Goal: Task Accomplishment & Management: Manage account settings

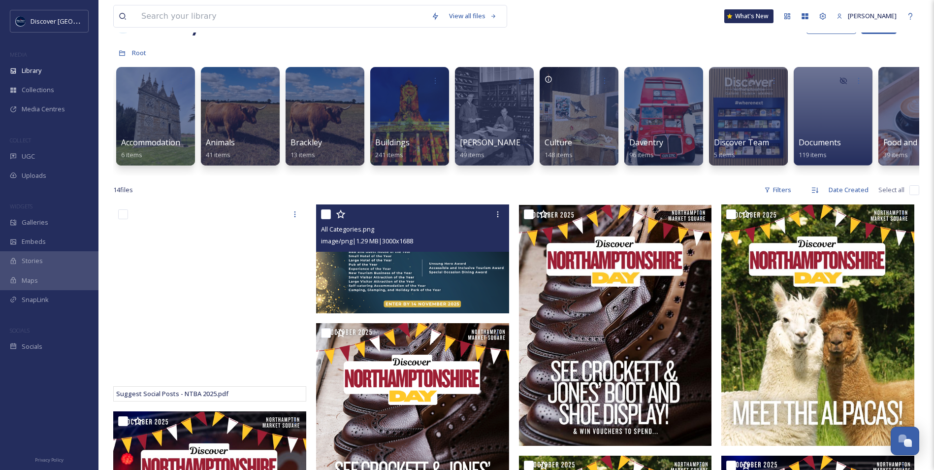
scroll to position [49, 0]
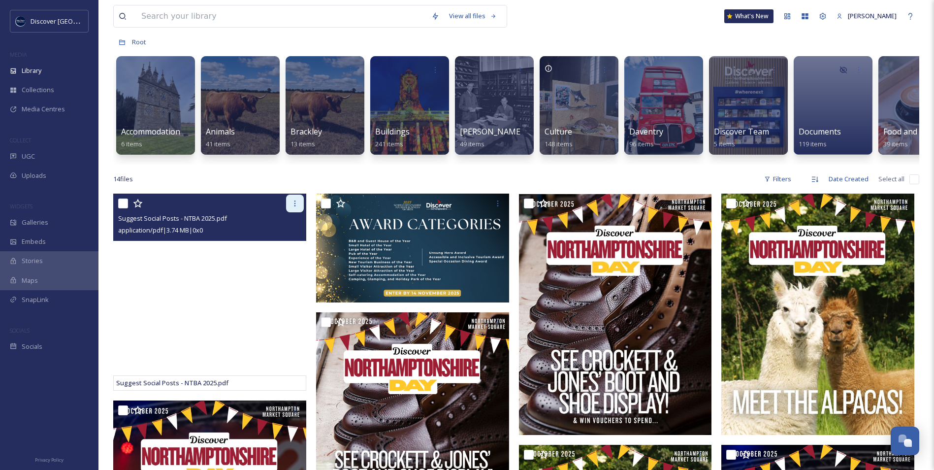
click at [293, 207] on icon at bounding box center [295, 203] width 8 height 8
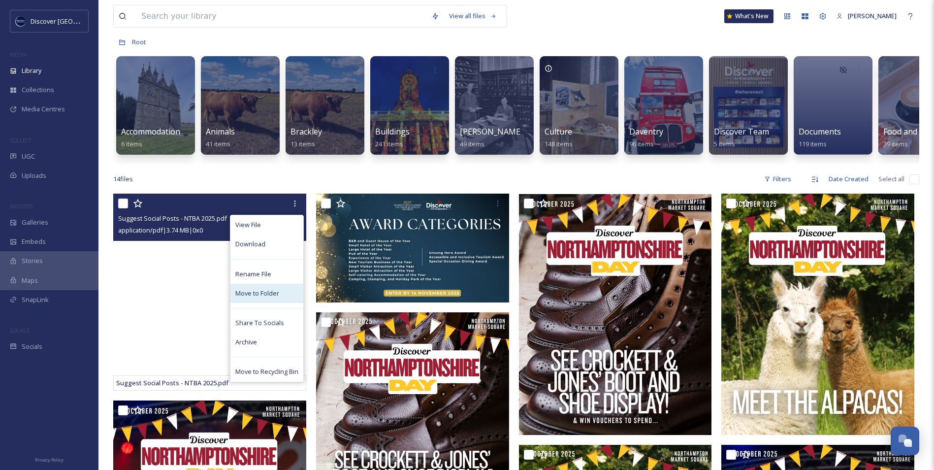
click at [283, 303] on div "Move to Folder" at bounding box center [266, 293] width 73 height 19
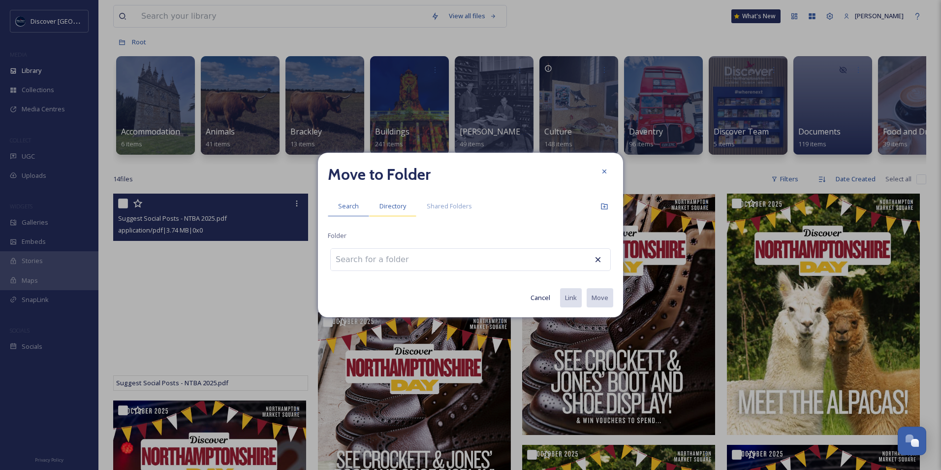
click at [382, 199] on div "Directory" at bounding box center [392, 206] width 47 height 20
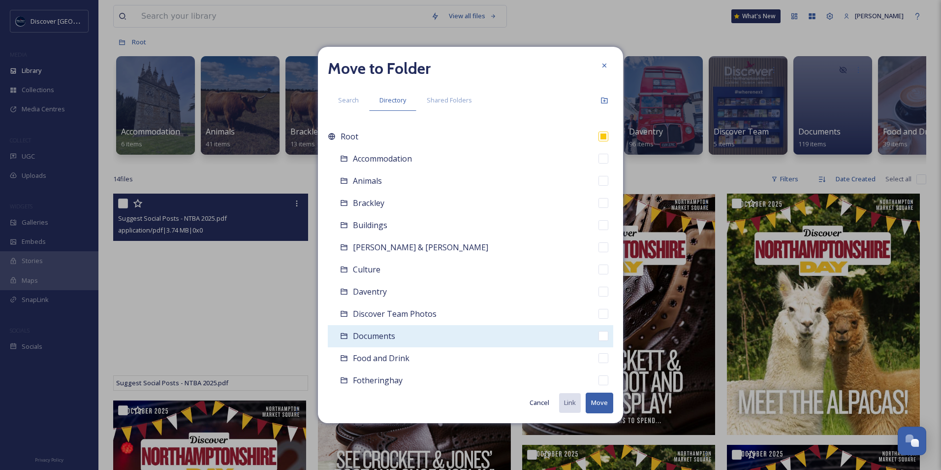
click at [400, 339] on div "Documents" at bounding box center [470, 336] width 285 height 22
checkbox input "false"
checkbox input "true"
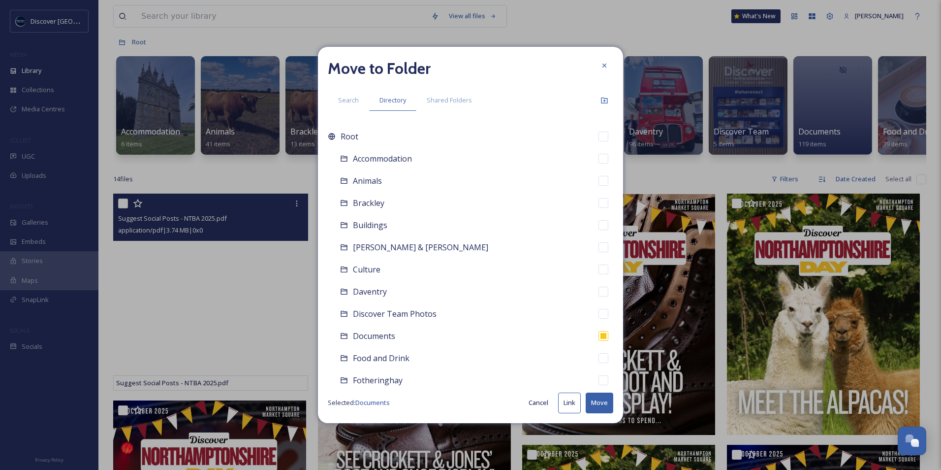
click at [594, 407] on button "Move" at bounding box center [600, 402] width 28 height 20
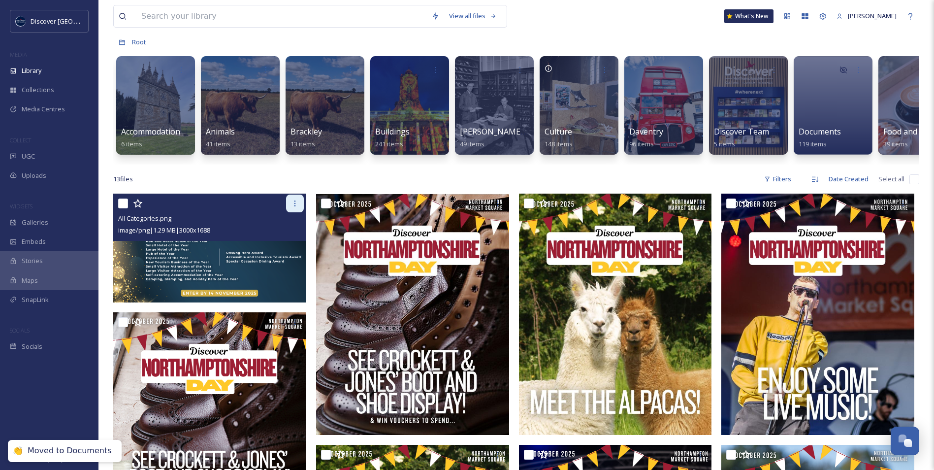
click at [292, 212] on div at bounding box center [295, 203] width 18 height 18
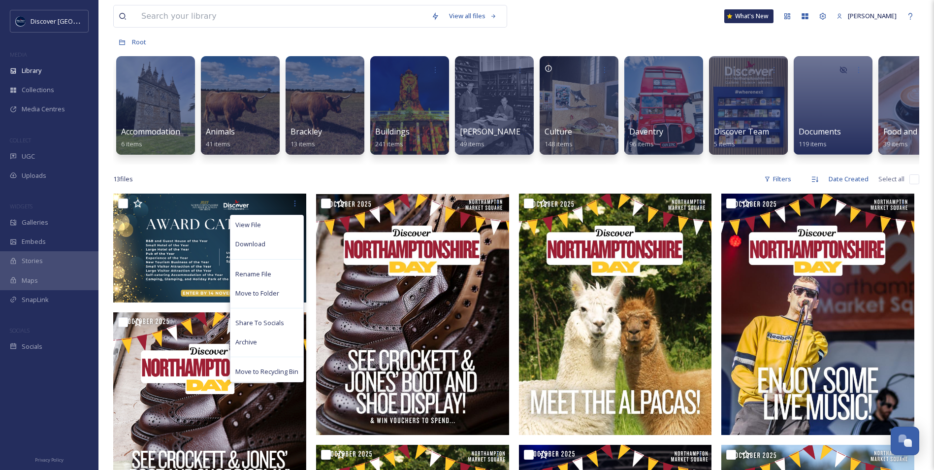
click at [312, 189] on div "13 file s Filters Date Created Select all" at bounding box center [516, 178] width 806 height 19
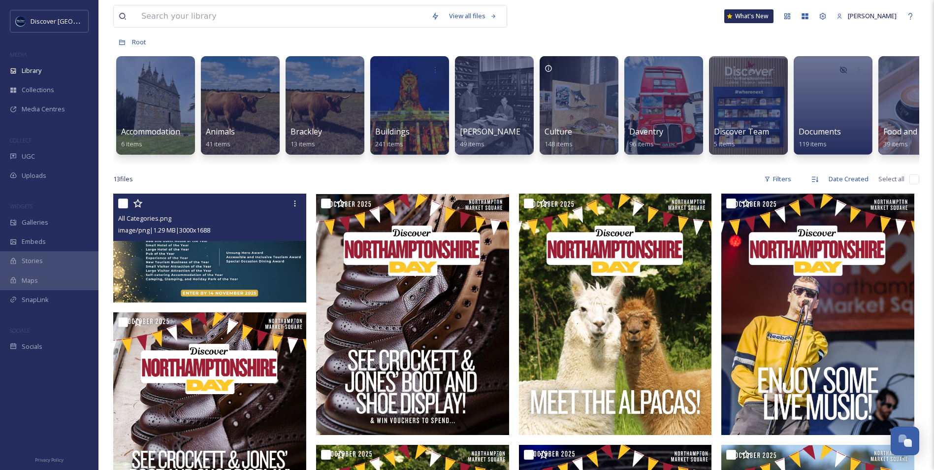
click at [124, 208] on input "checkbox" at bounding box center [123, 203] width 10 height 10
checkbox input "true"
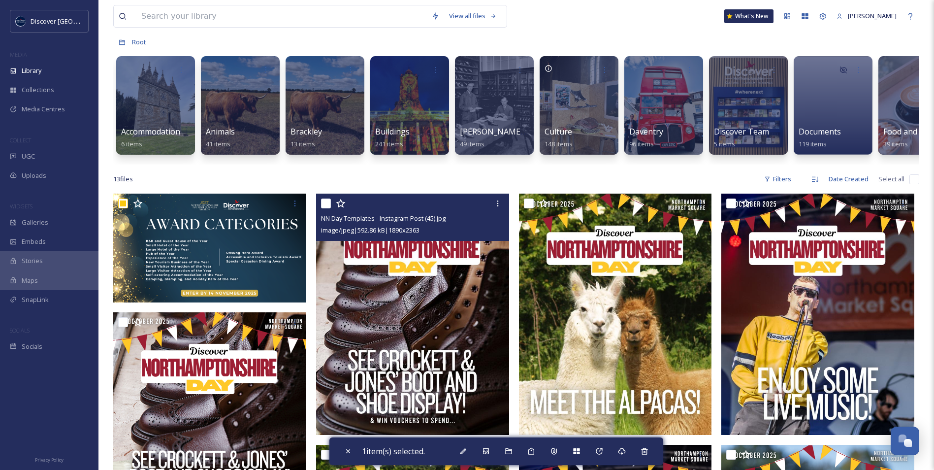
click at [327, 208] on input "checkbox" at bounding box center [326, 203] width 10 height 10
checkbox input "true"
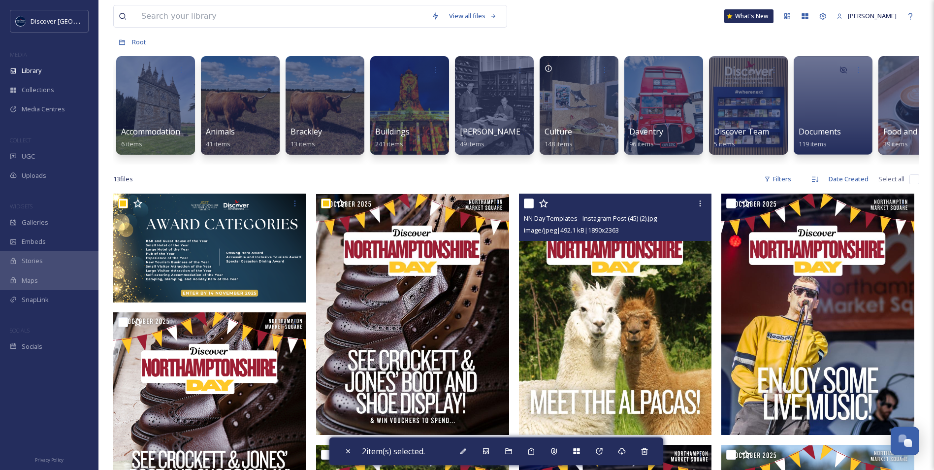
click at [527, 208] on input "checkbox" at bounding box center [529, 203] width 10 height 10
checkbox input "true"
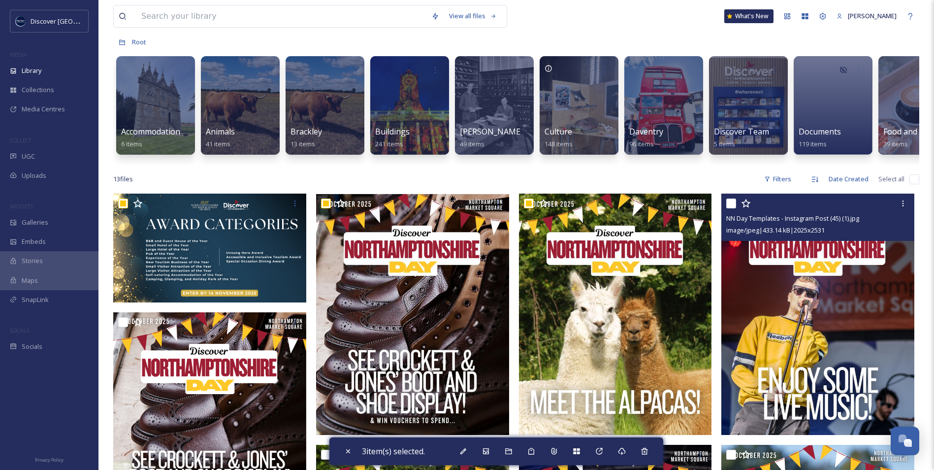
click at [734, 208] on input "checkbox" at bounding box center [731, 203] width 10 height 10
checkbox input "true"
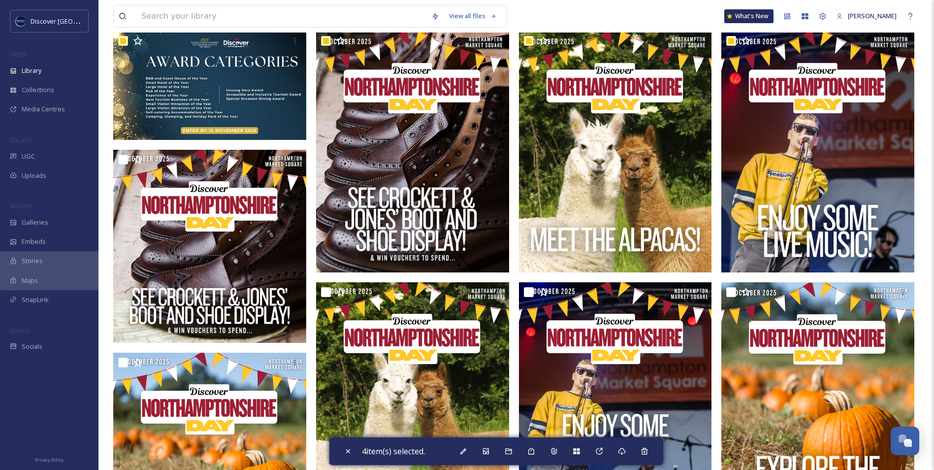
scroll to position [246, 0]
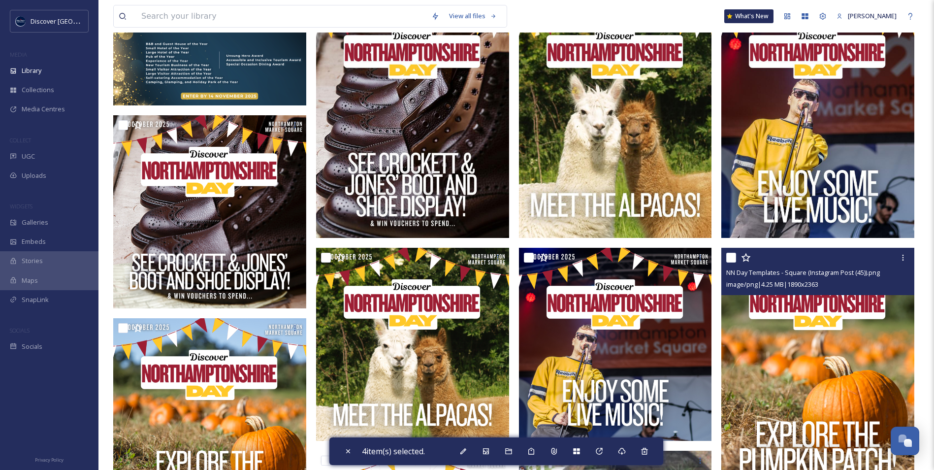
click at [731, 262] on input "checkbox" at bounding box center [731, 257] width 10 height 10
checkbox input "true"
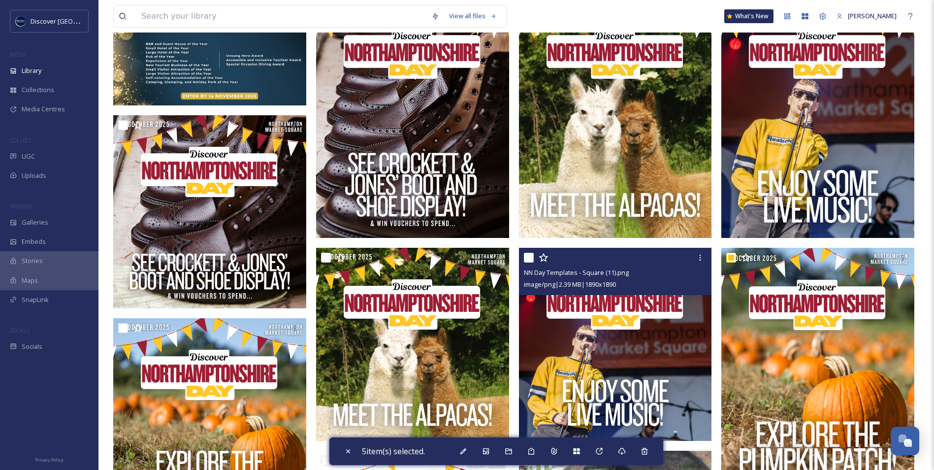
click at [529, 262] on input "checkbox" at bounding box center [529, 257] width 10 height 10
checkbox input "true"
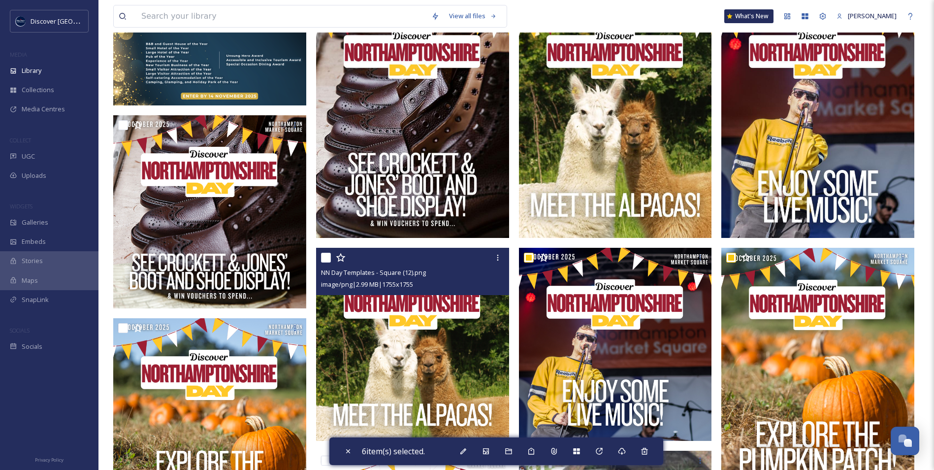
click at [328, 262] on input "checkbox" at bounding box center [326, 257] width 10 height 10
checkbox input "true"
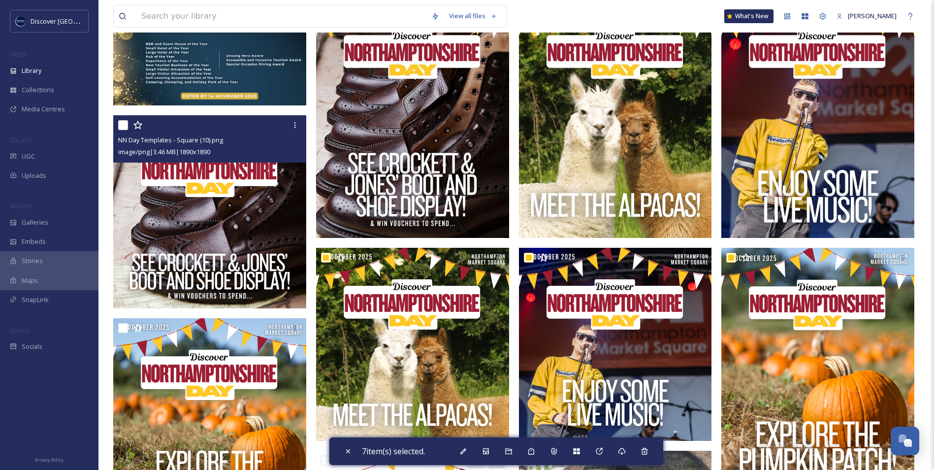
click at [120, 129] on input "checkbox" at bounding box center [123, 125] width 10 height 10
checkbox input "true"
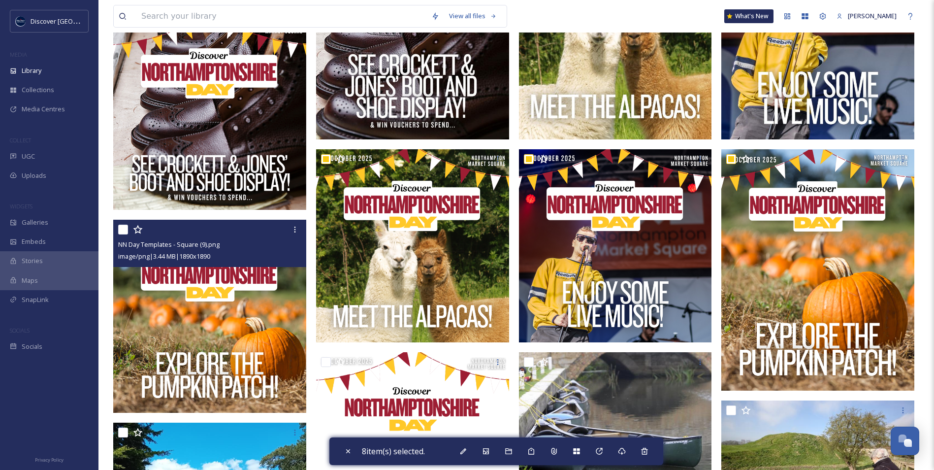
click at [119, 233] on input "checkbox" at bounding box center [123, 229] width 10 height 10
checkbox input "true"
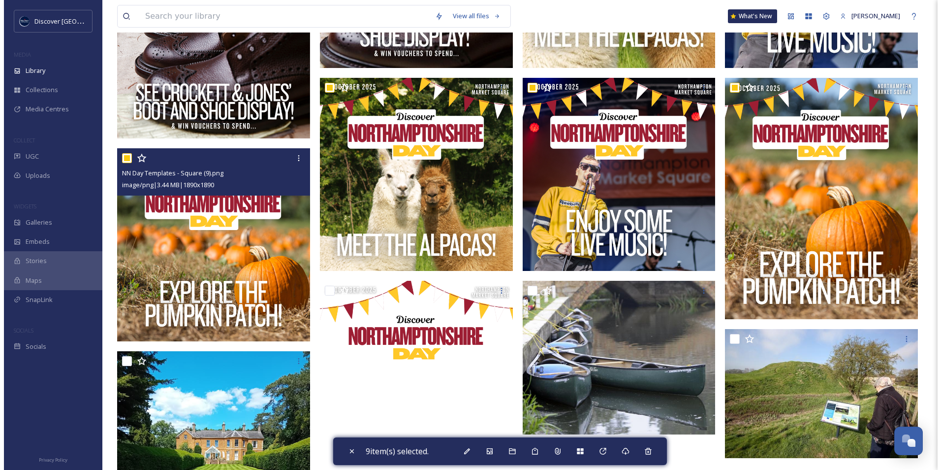
scroll to position [492, 0]
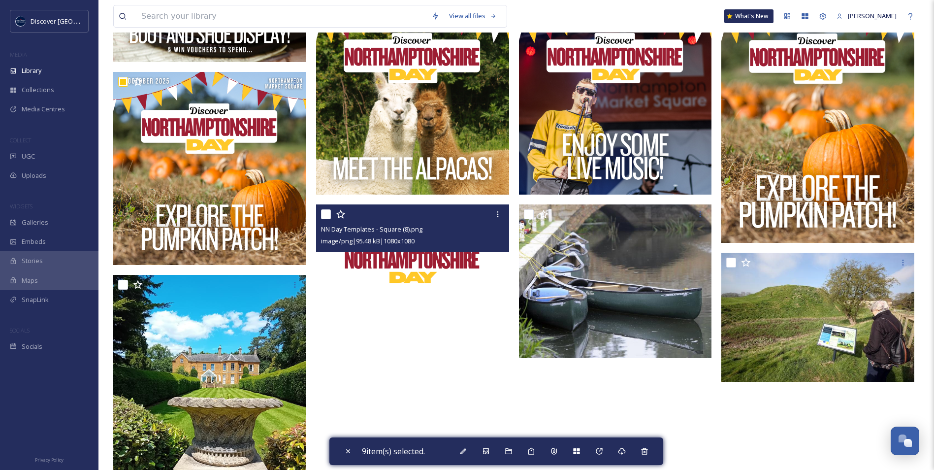
click at [323, 219] on input "checkbox" at bounding box center [326, 214] width 10 height 10
checkbox input "true"
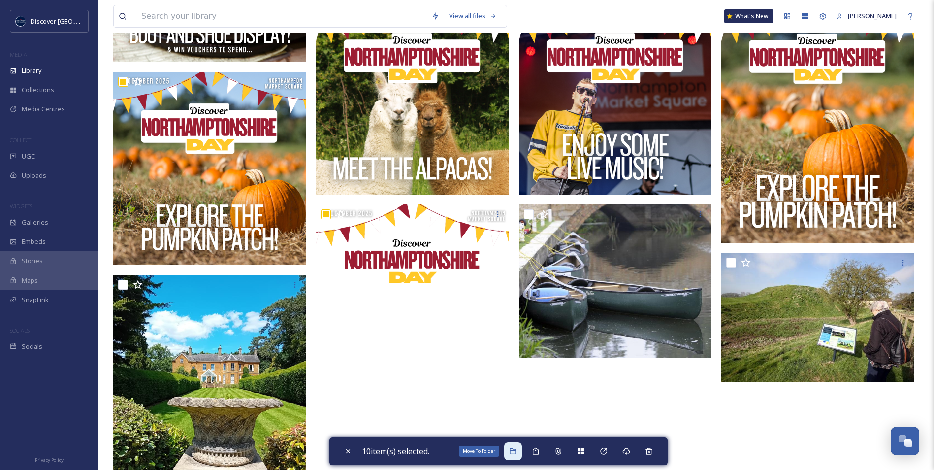
click at [516, 454] on icon at bounding box center [513, 451] width 8 height 8
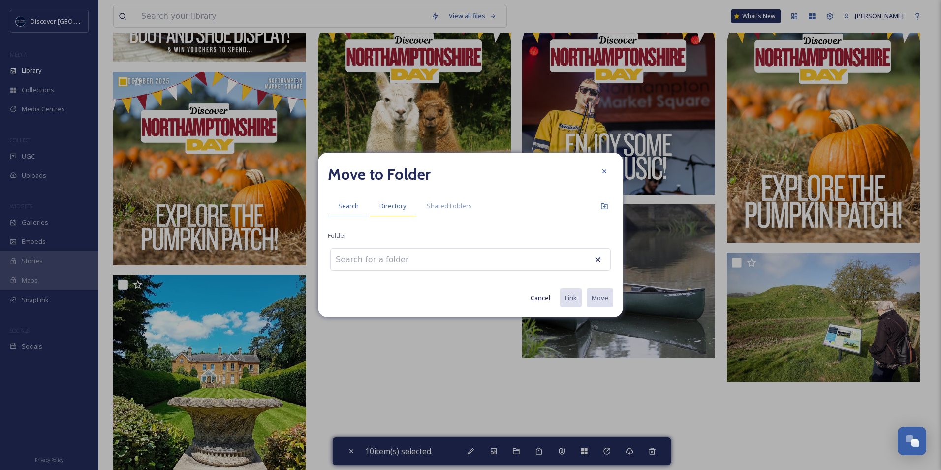
click at [391, 209] on span "Directory" at bounding box center [392, 205] width 27 height 9
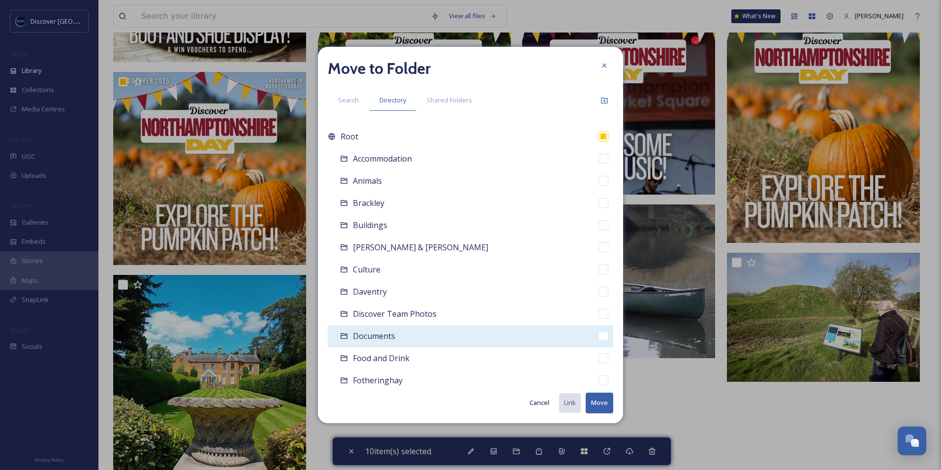
click at [386, 336] on span "Documents" at bounding box center [374, 335] width 42 height 11
checkbox input "false"
checkbox input "true"
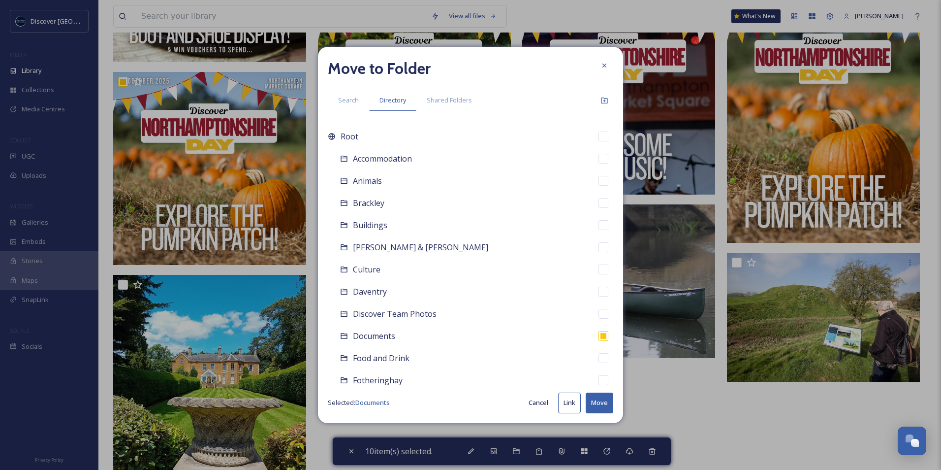
click at [602, 405] on button "Move" at bounding box center [600, 402] width 28 height 20
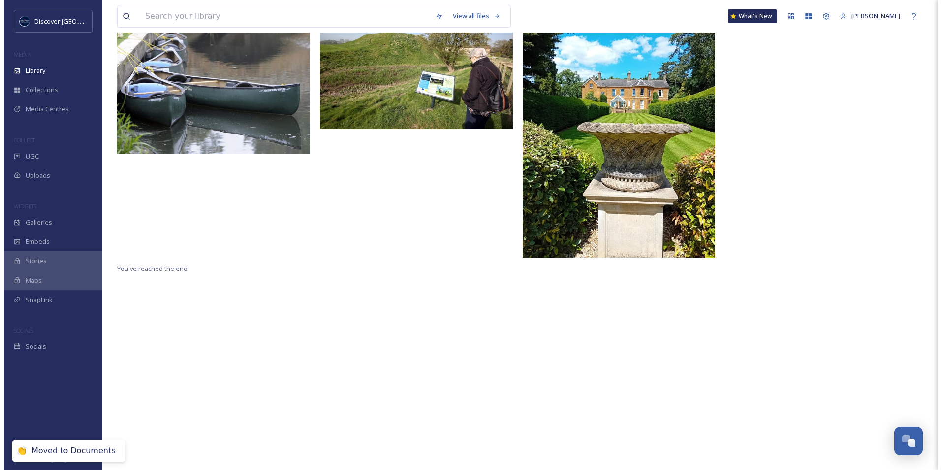
scroll to position [0, 0]
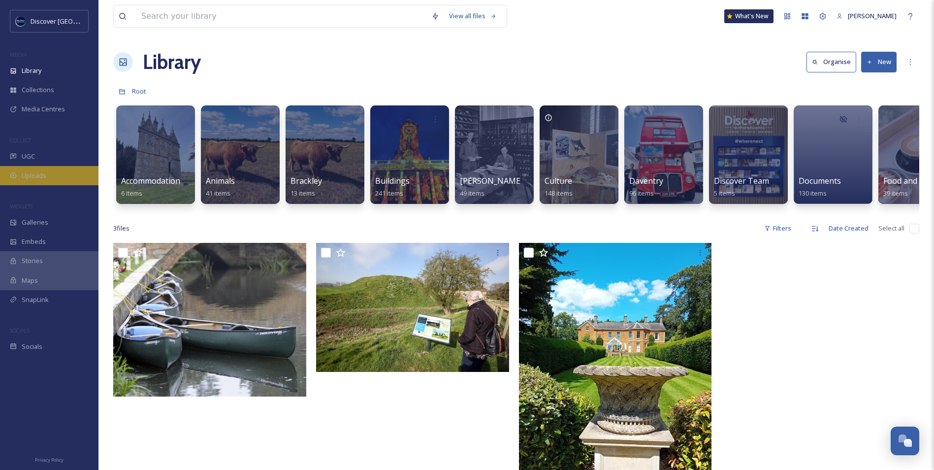
click at [33, 178] on span "Uploads" at bounding box center [34, 175] width 25 height 9
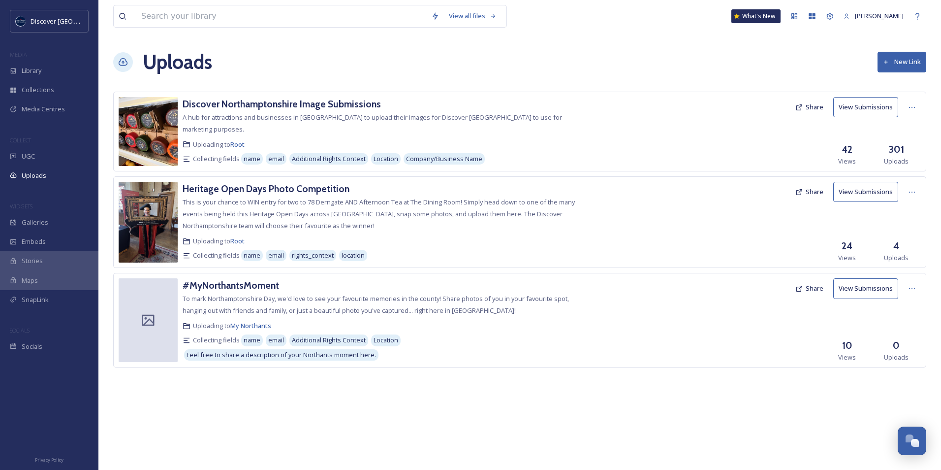
click at [803, 108] on icon at bounding box center [799, 107] width 8 height 8
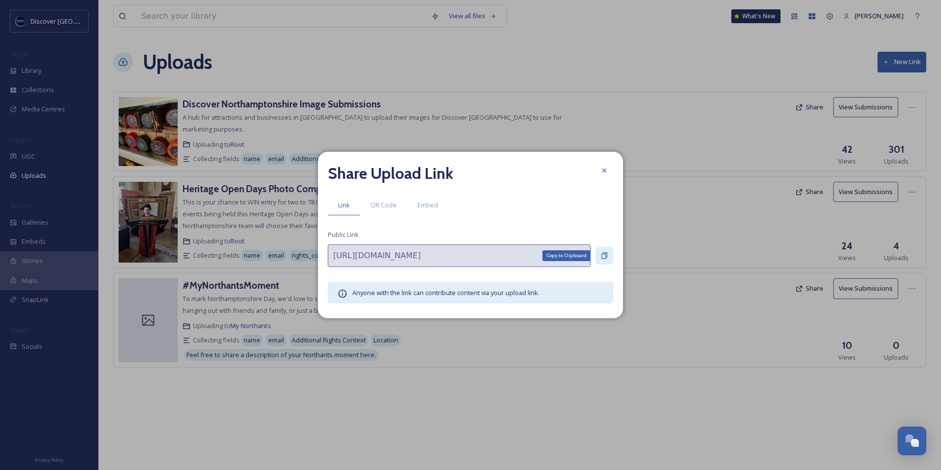
click at [604, 256] on icon at bounding box center [604, 256] width 8 height 8
click at [608, 171] on icon at bounding box center [604, 170] width 8 height 8
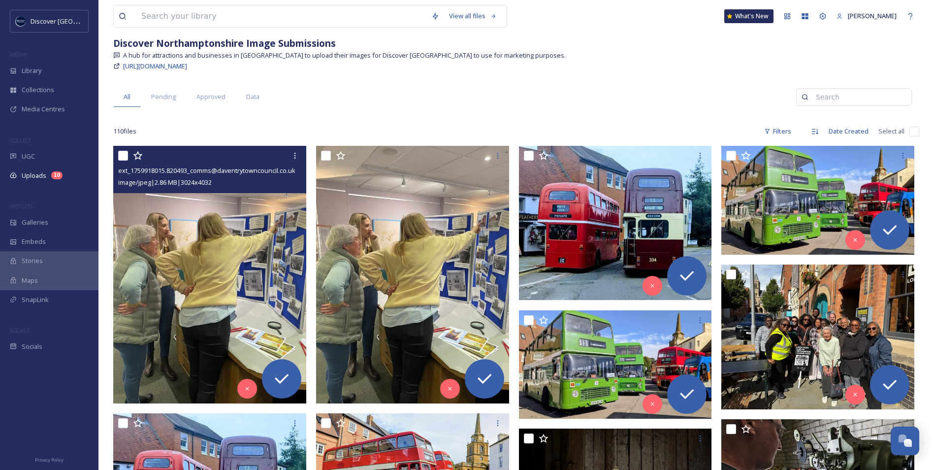
scroll to position [98, 0]
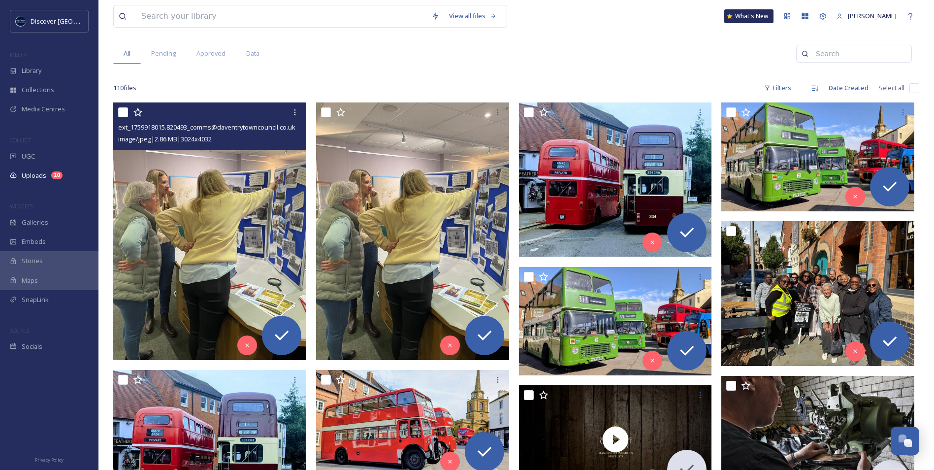
click at [233, 232] on img at bounding box center [209, 230] width 193 height 257
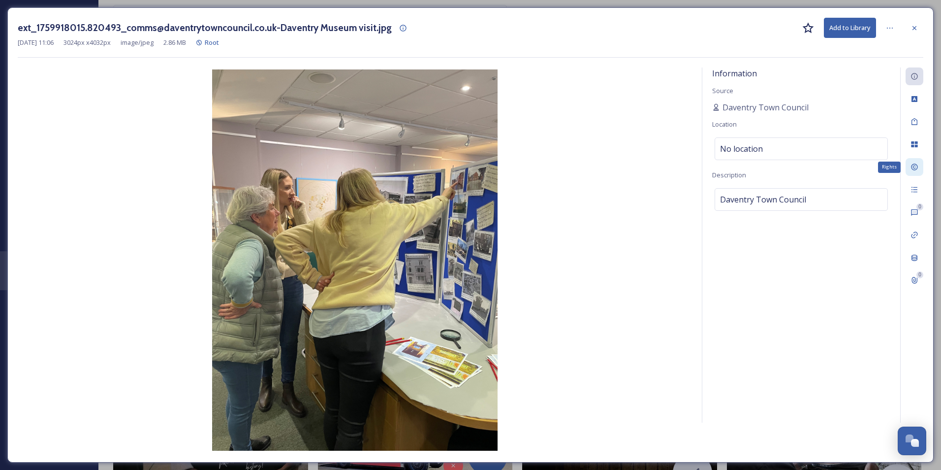
click at [917, 166] on icon at bounding box center [915, 167] width 8 height 8
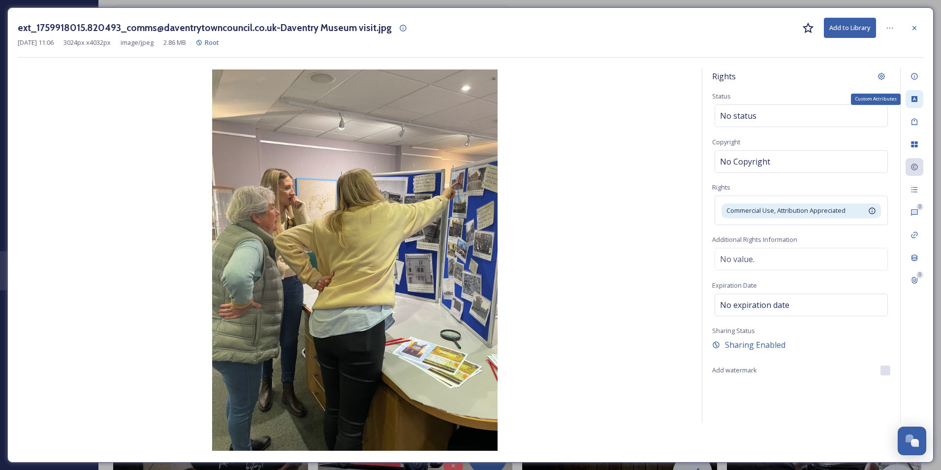
click at [922, 96] on div "Custom Attributes" at bounding box center [915, 99] width 18 height 18
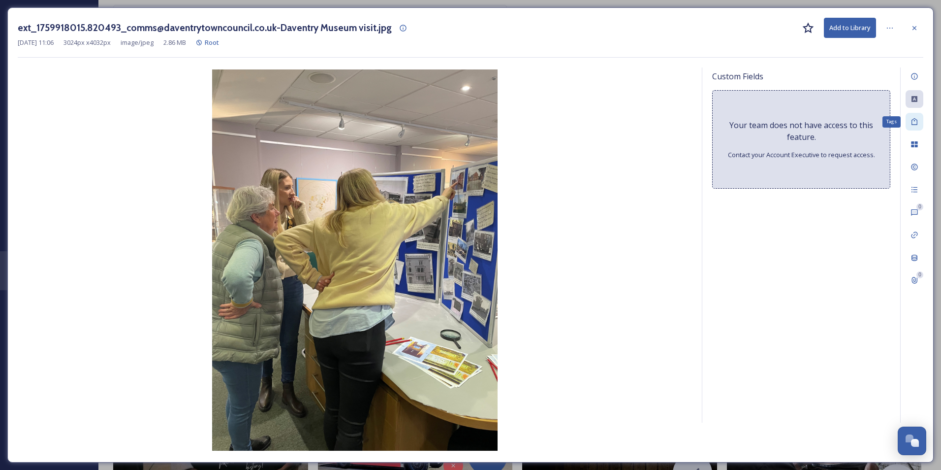
click at [916, 126] on icon at bounding box center [915, 122] width 8 height 8
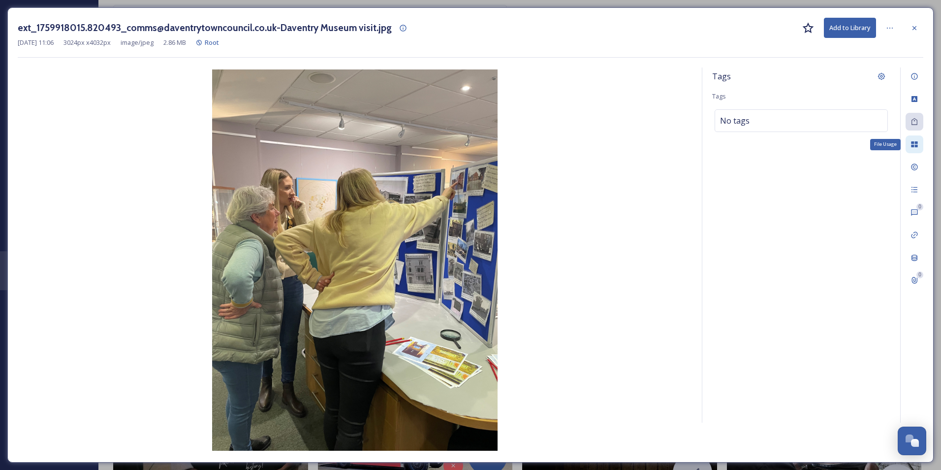
click at [915, 146] on icon at bounding box center [914, 144] width 6 height 6
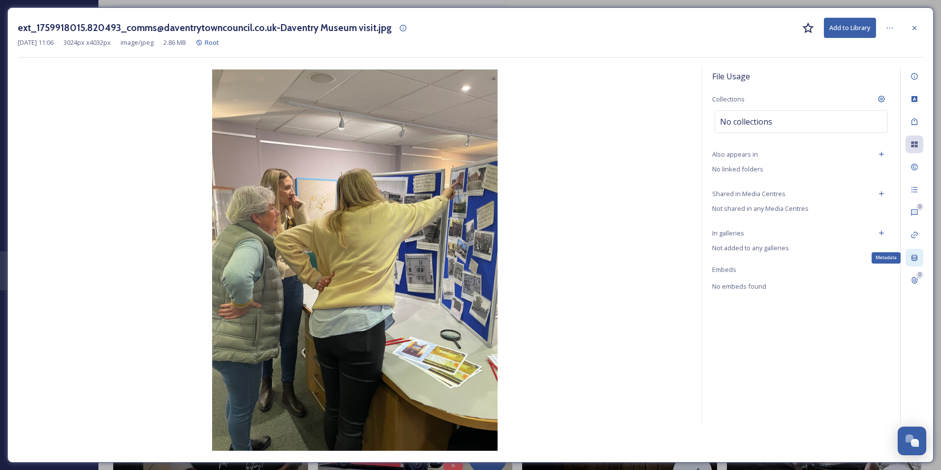
click at [914, 257] on icon at bounding box center [915, 257] width 8 height 8
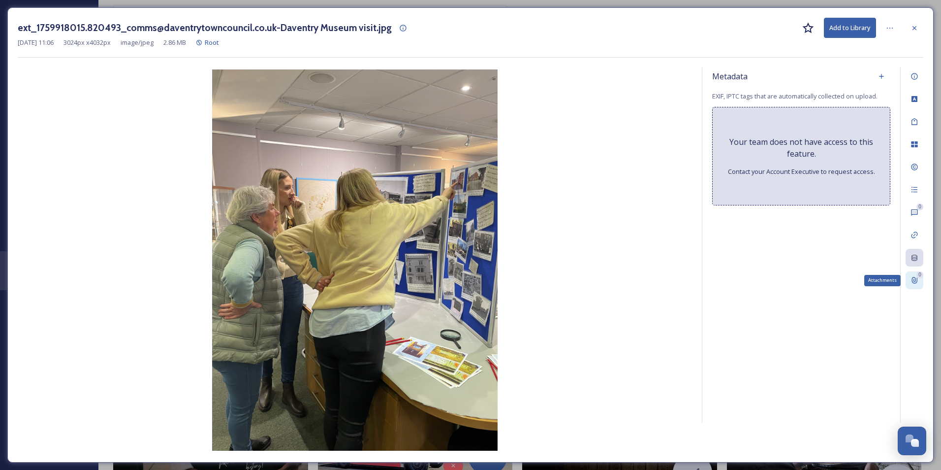
click at [917, 285] on div "0 Attachments" at bounding box center [915, 280] width 18 height 18
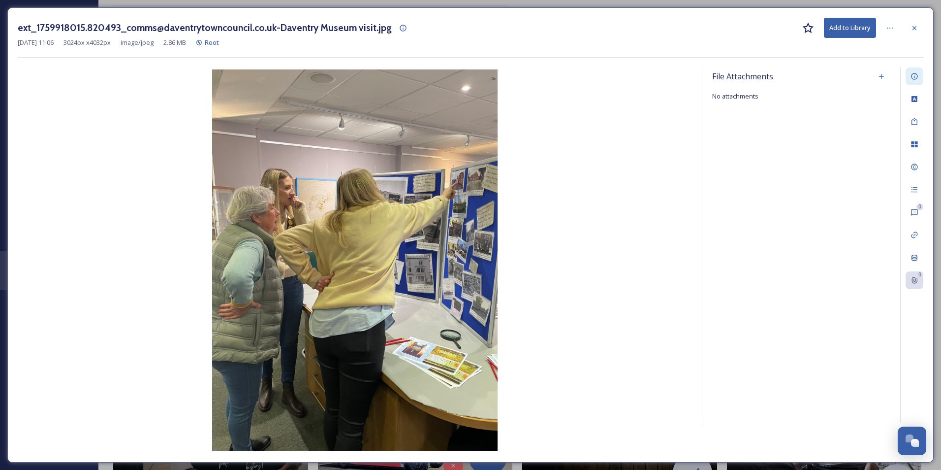
click at [918, 75] on div at bounding box center [915, 76] width 18 height 18
click at [914, 30] on icon at bounding box center [915, 28] width 8 height 8
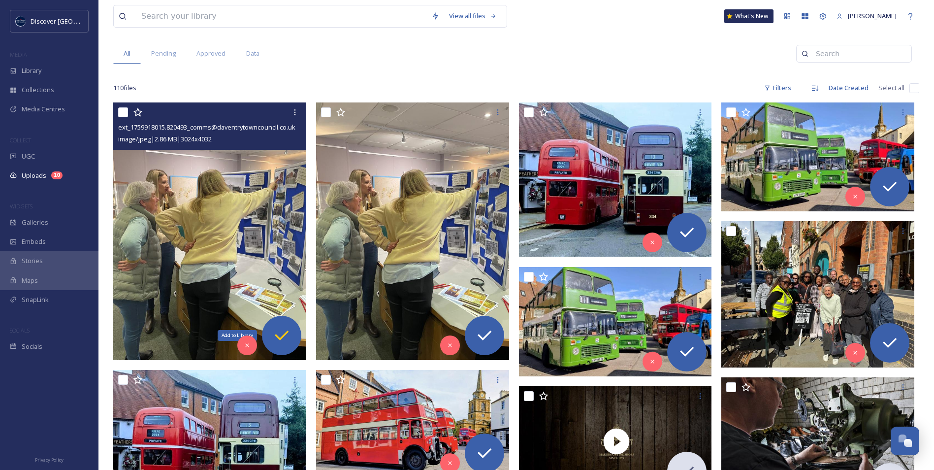
click at [278, 338] on icon at bounding box center [282, 335] width 14 height 10
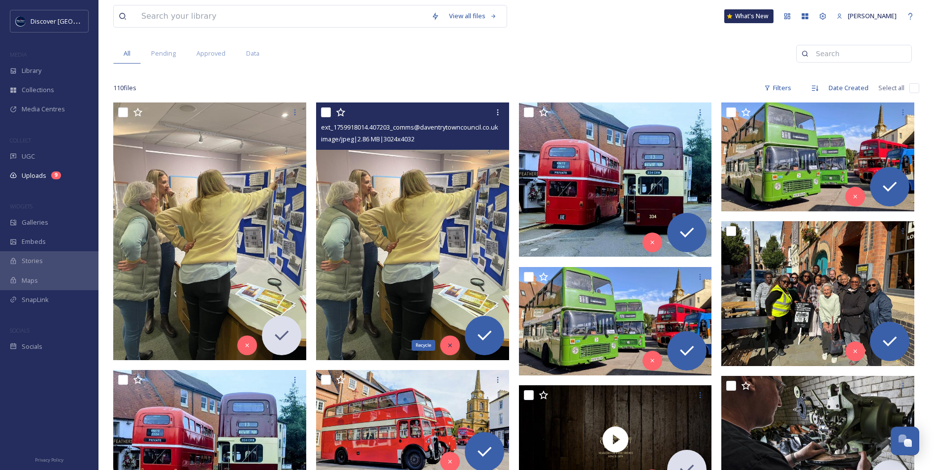
click at [450, 350] on div "Recycle" at bounding box center [450, 345] width 20 height 20
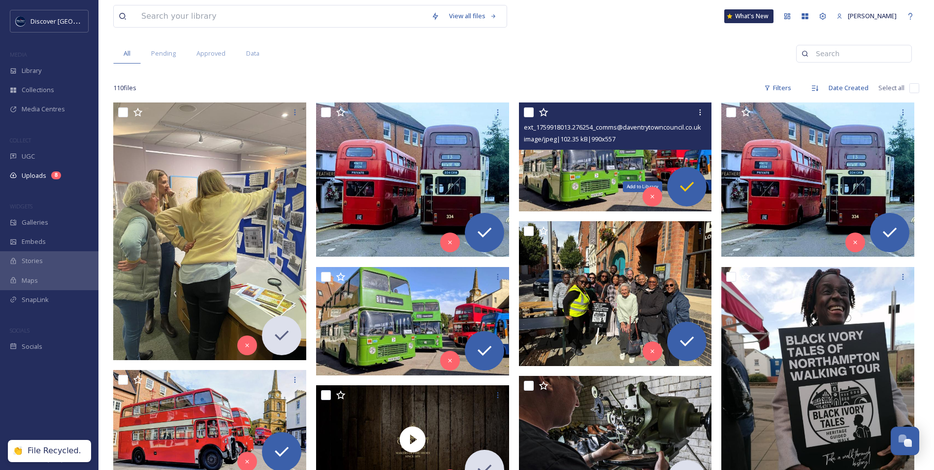
click at [682, 186] on icon at bounding box center [687, 187] width 20 height 20
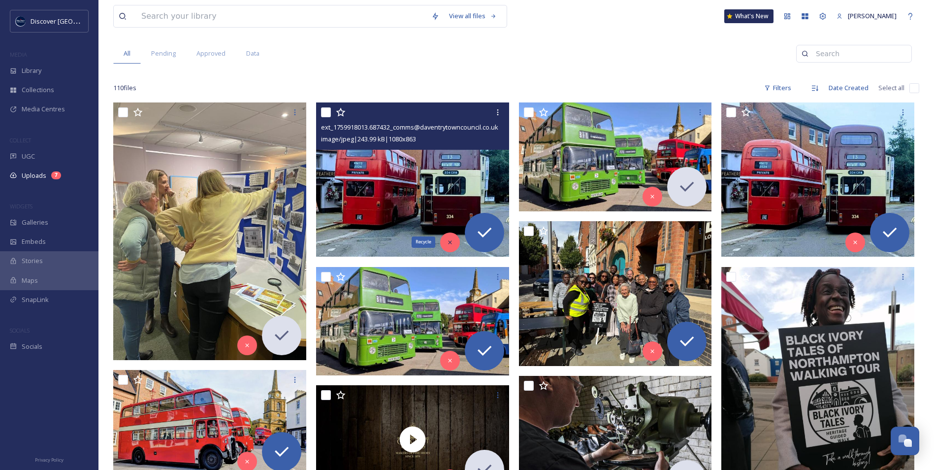
click at [448, 244] on icon at bounding box center [449, 242] width 7 height 7
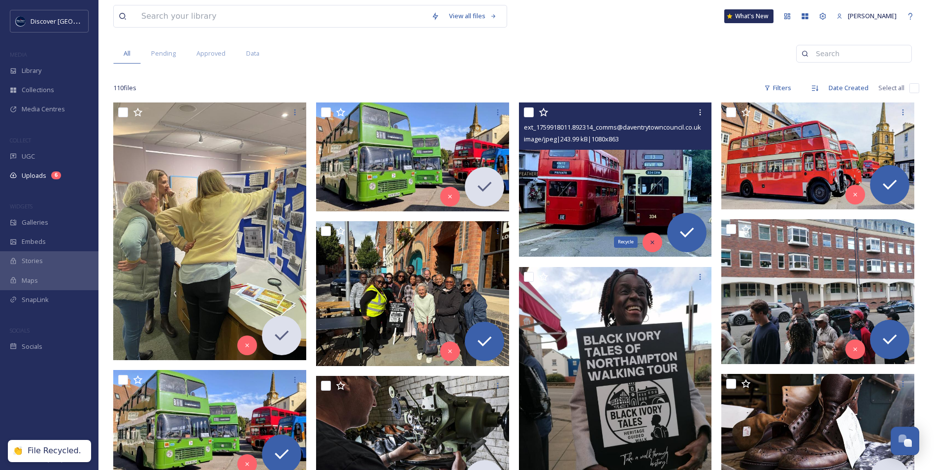
click at [648, 244] on div "Recycle" at bounding box center [652, 242] width 20 height 20
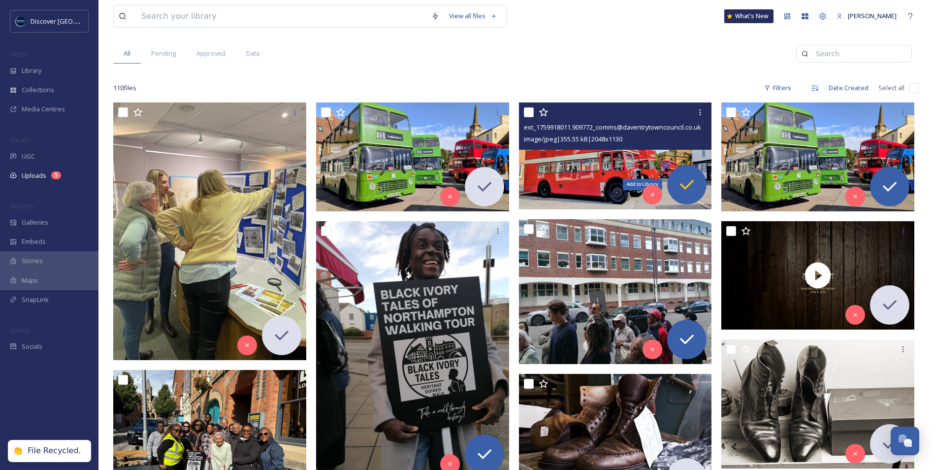
click at [698, 188] on div "Add to Library" at bounding box center [686, 184] width 39 height 39
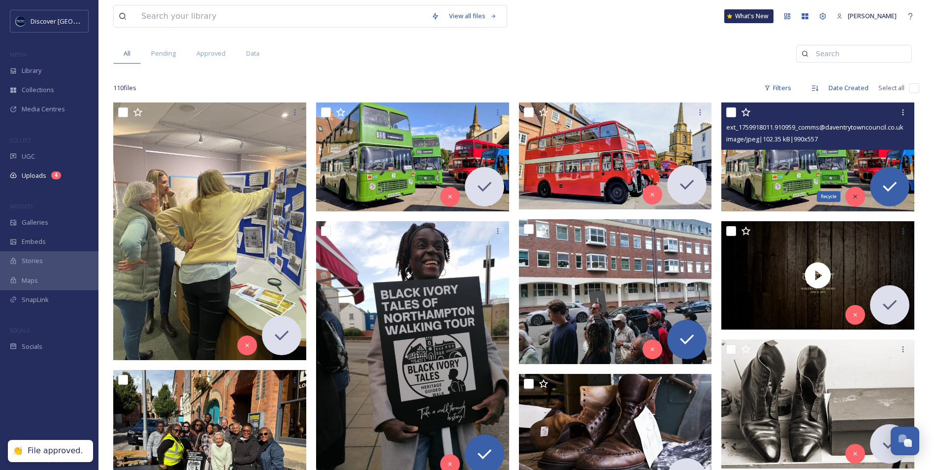
click at [855, 198] on icon at bounding box center [854, 196] width 7 height 7
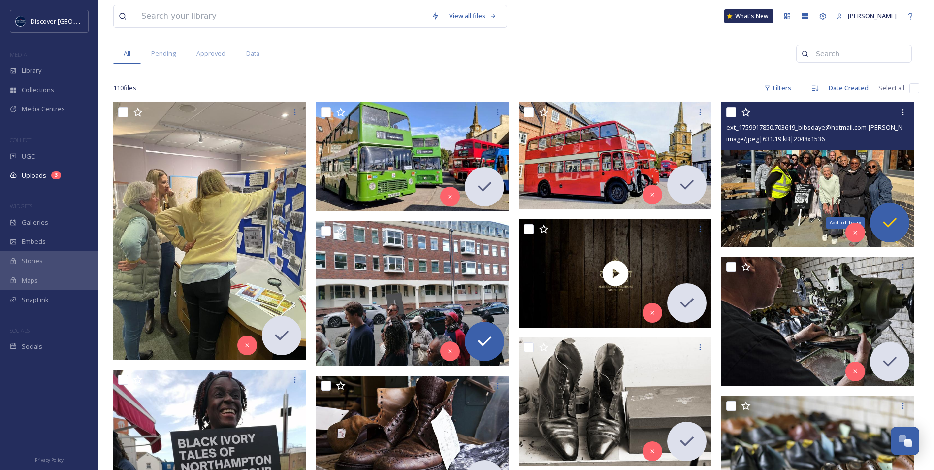
click at [887, 221] on icon at bounding box center [890, 223] width 20 height 20
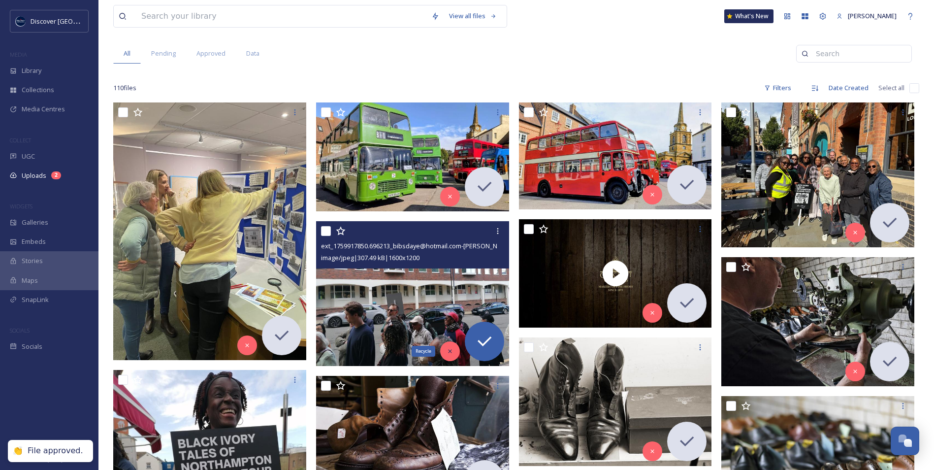
click at [456, 351] on div "Recycle" at bounding box center [450, 351] width 20 height 20
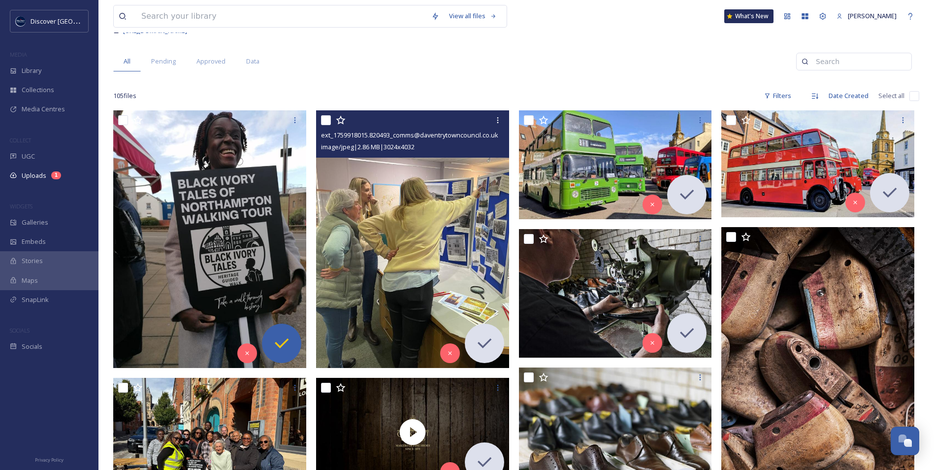
scroll to position [98, 0]
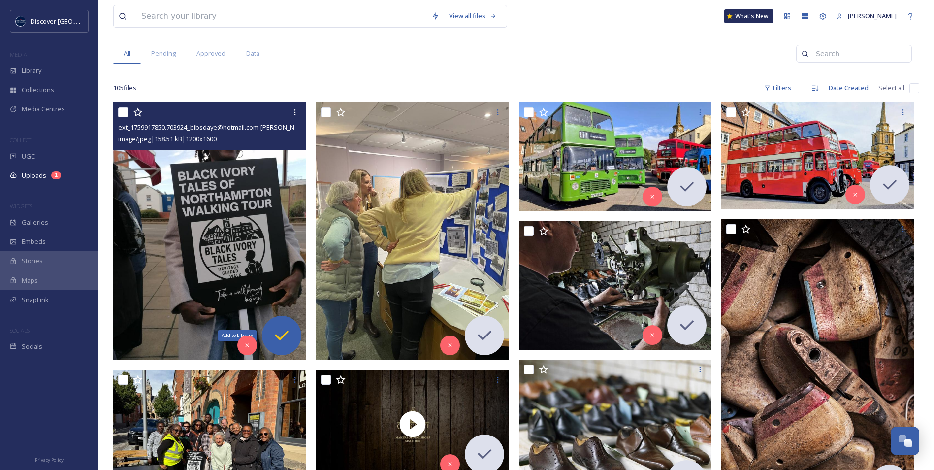
click at [286, 336] on icon at bounding box center [282, 335] width 20 height 20
